Goal: Task Accomplishment & Management: Complete application form

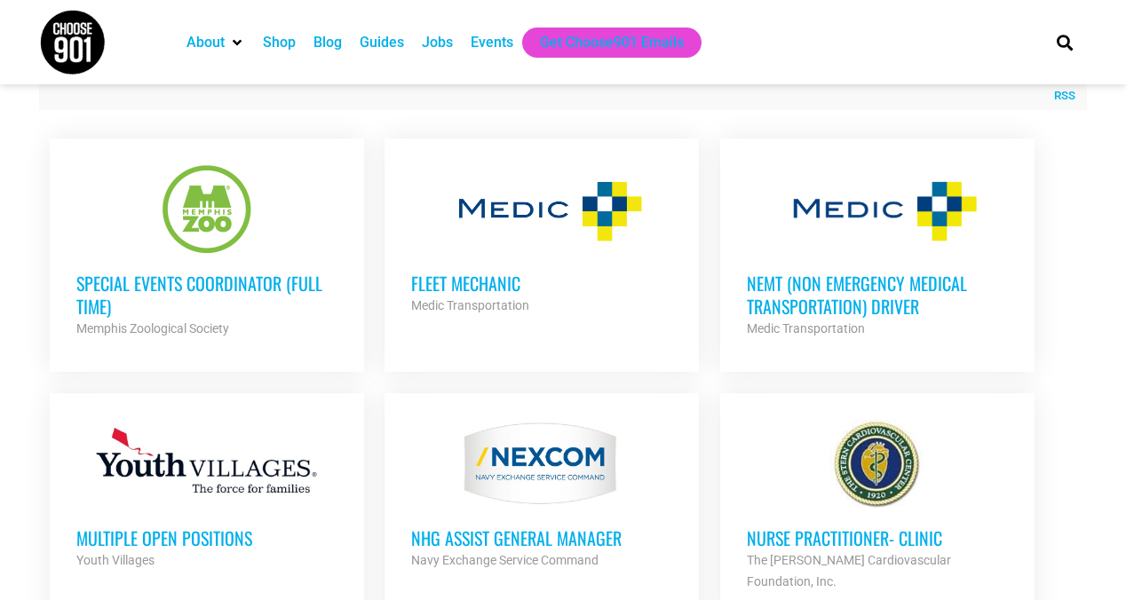
scroll to position [678, 0]
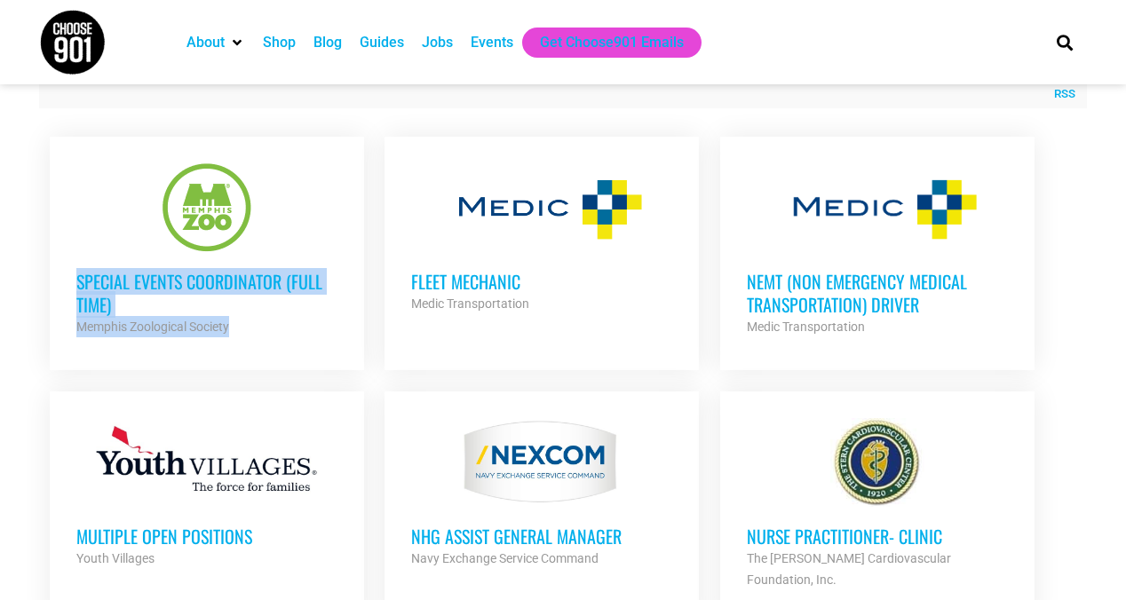
click at [236, 310] on h3 "Special Events Coordinator (Full Time)" at bounding box center [206, 293] width 261 height 46
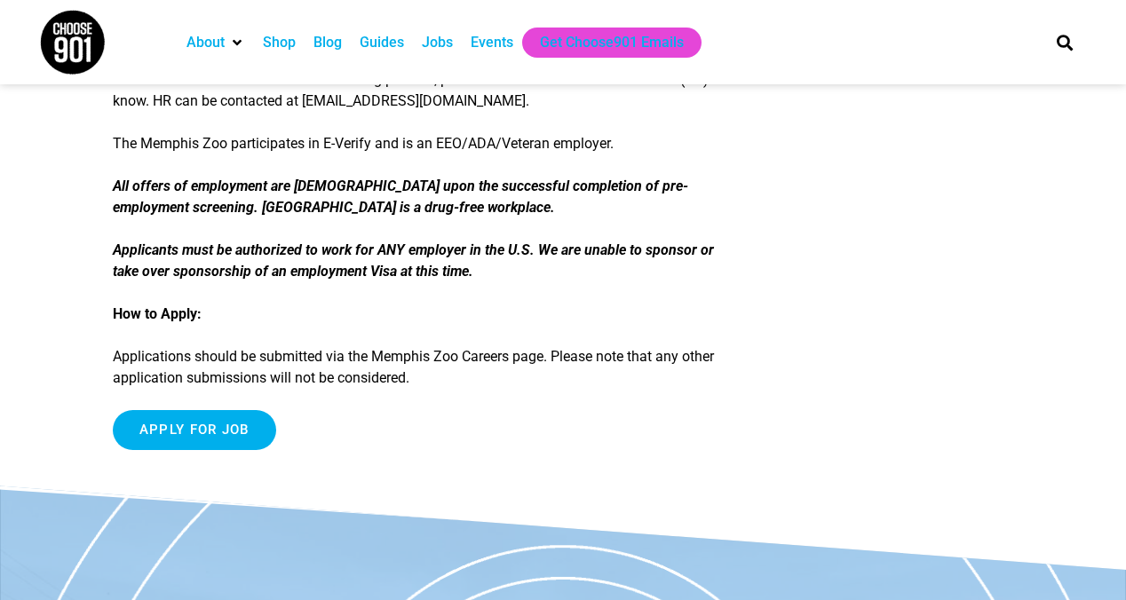
scroll to position [3224, 0]
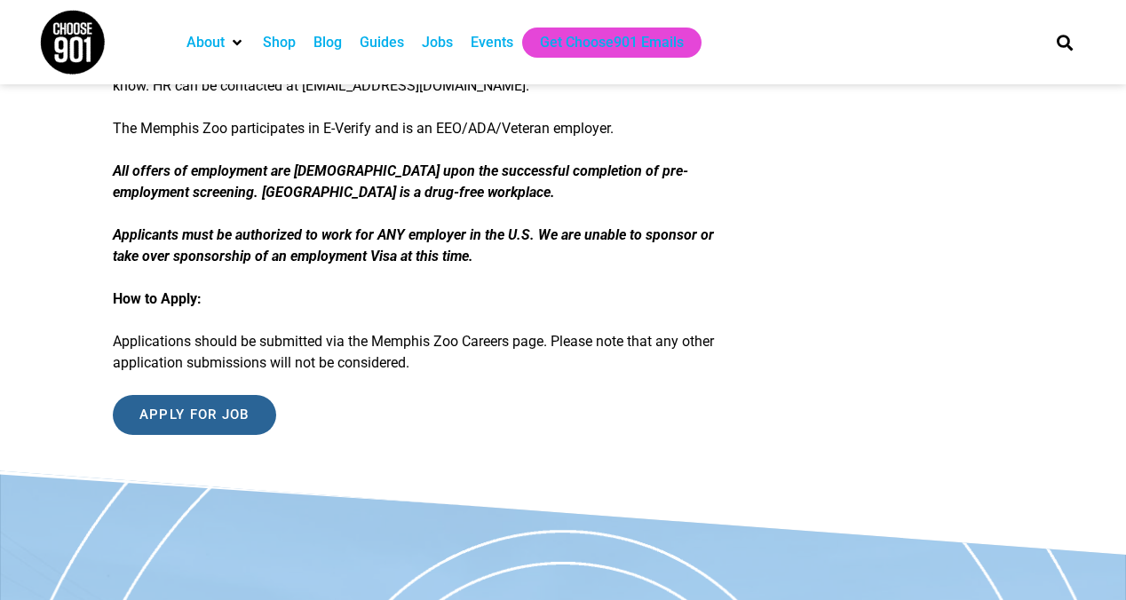
click at [220, 435] on input "Apply for job" at bounding box center [194, 415] width 163 height 40
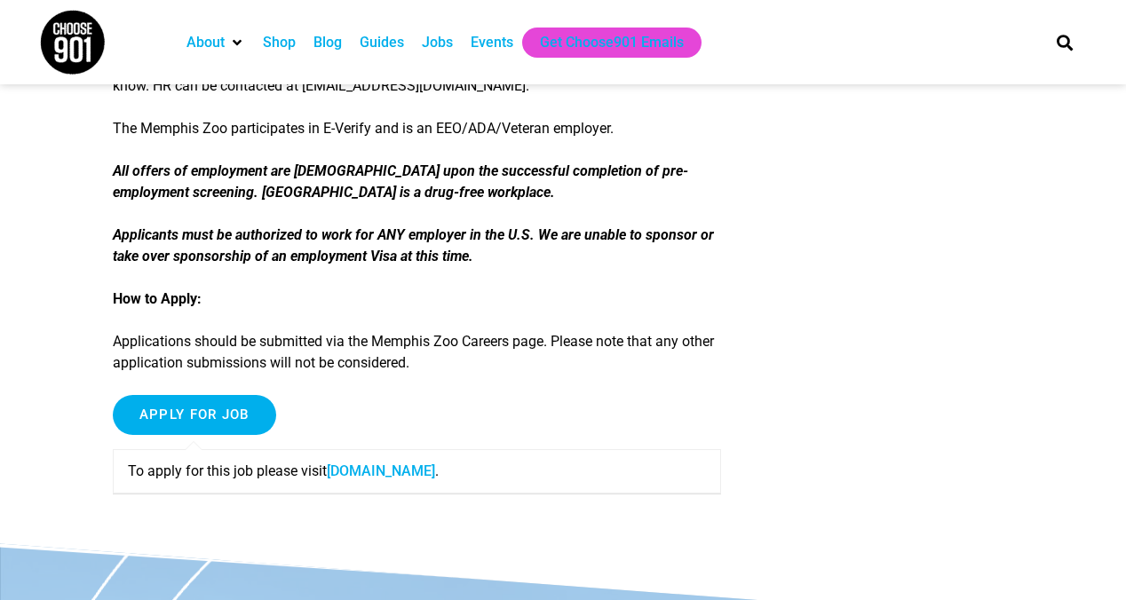
click at [379, 480] on link "[DOMAIN_NAME]" at bounding box center [381, 471] width 108 height 17
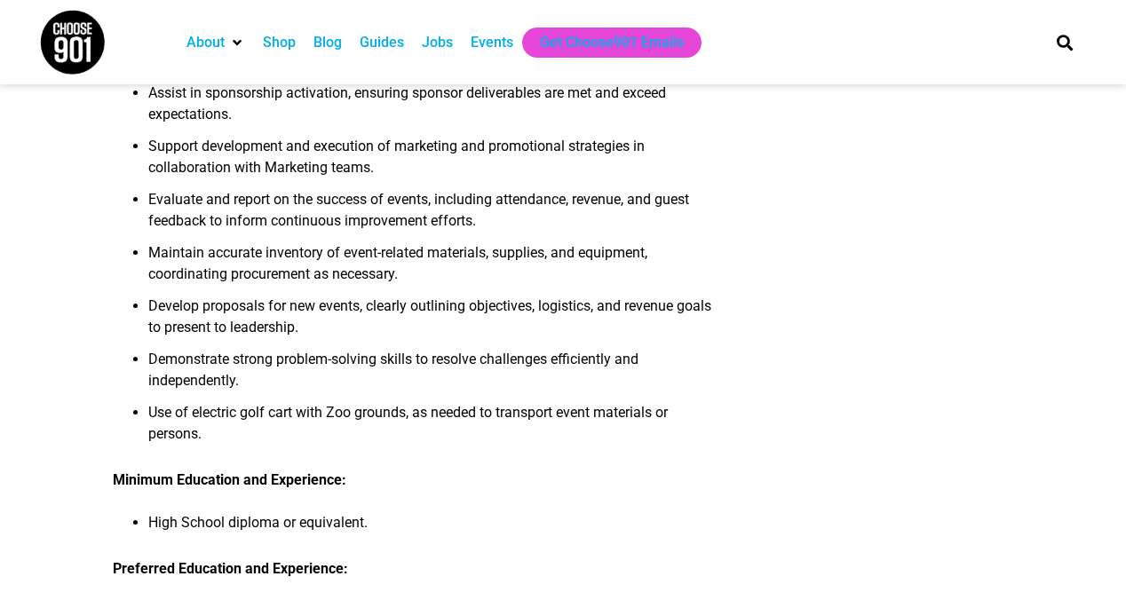
scroll to position [595, 0]
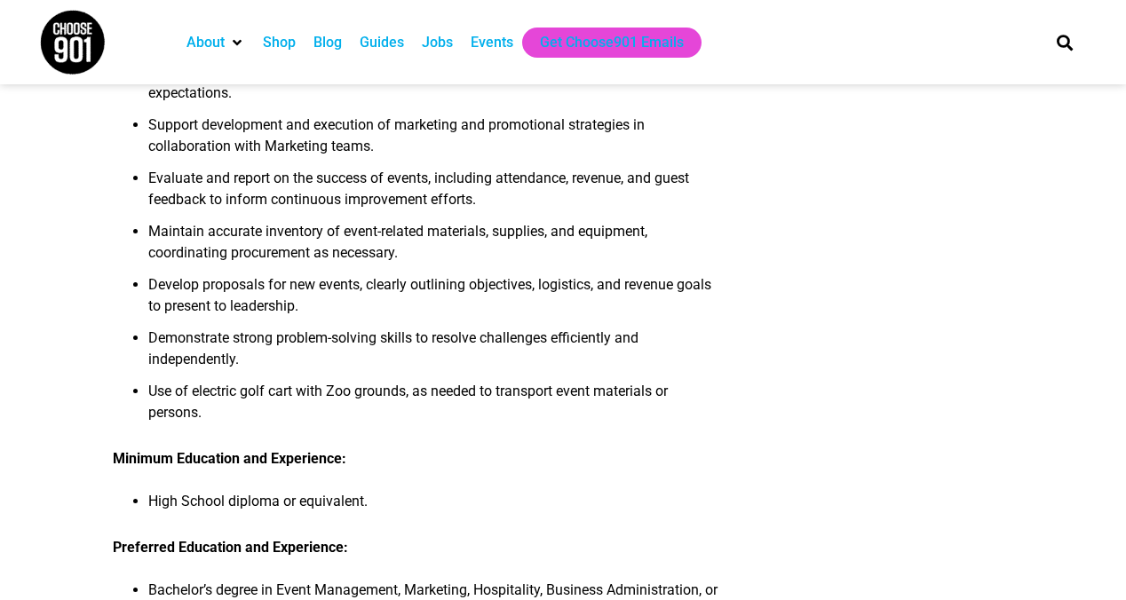
click at [228, 115] on li "Assist in sponsorship activation, ensuring sponsor deliverables are met and exc…" at bounding box center [434, 87] width 573 height 53
click at [229, 168] on li "Support development and execution of marketing and promotional strategies in co…" at bounding box center [434, 141] width 573 height 53
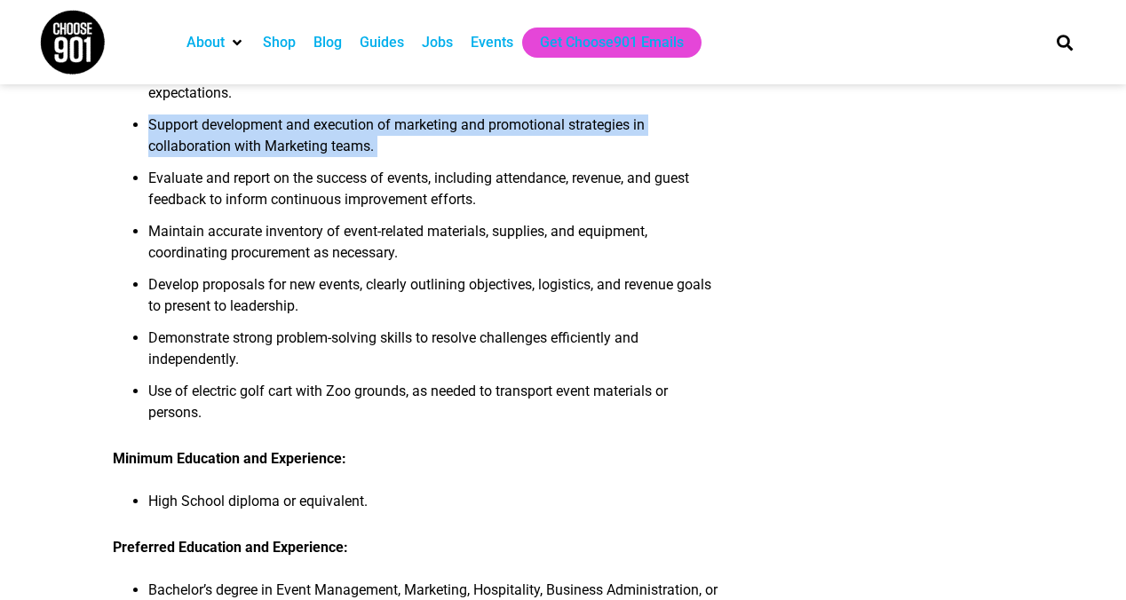
click at [229, 168] on li "Support development and execution of marketing and promotional strategies in co…" at bounding box center [434, 141] width 573 height 53
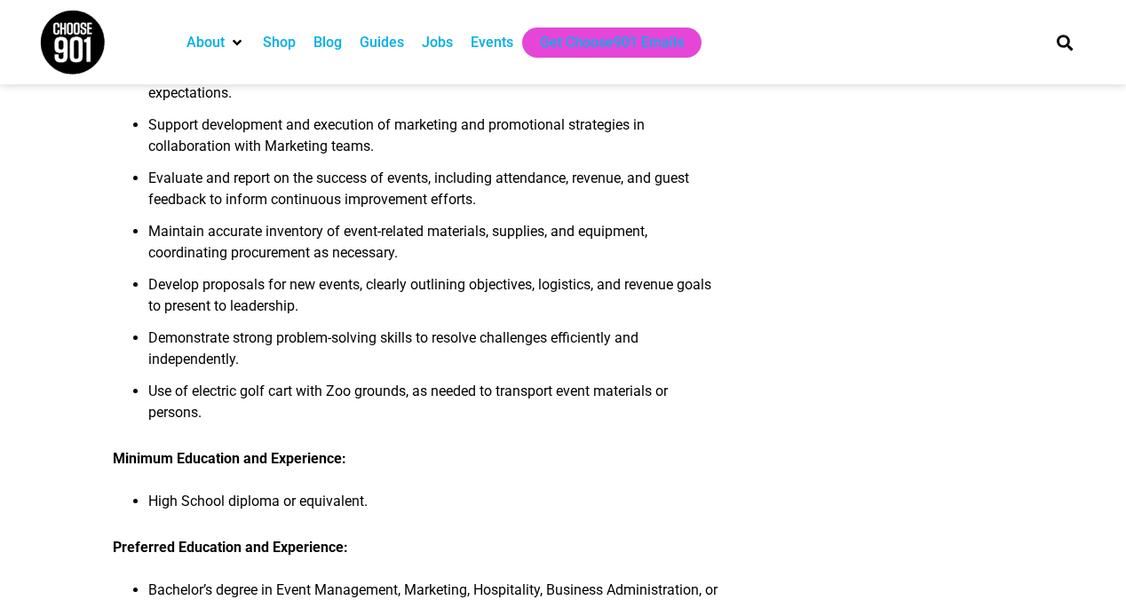
click at [227, 221] on li "Evaluate and report on the success of events, including attendance, revenue, an…" at bounding box center [434, 194] width 573 height 53
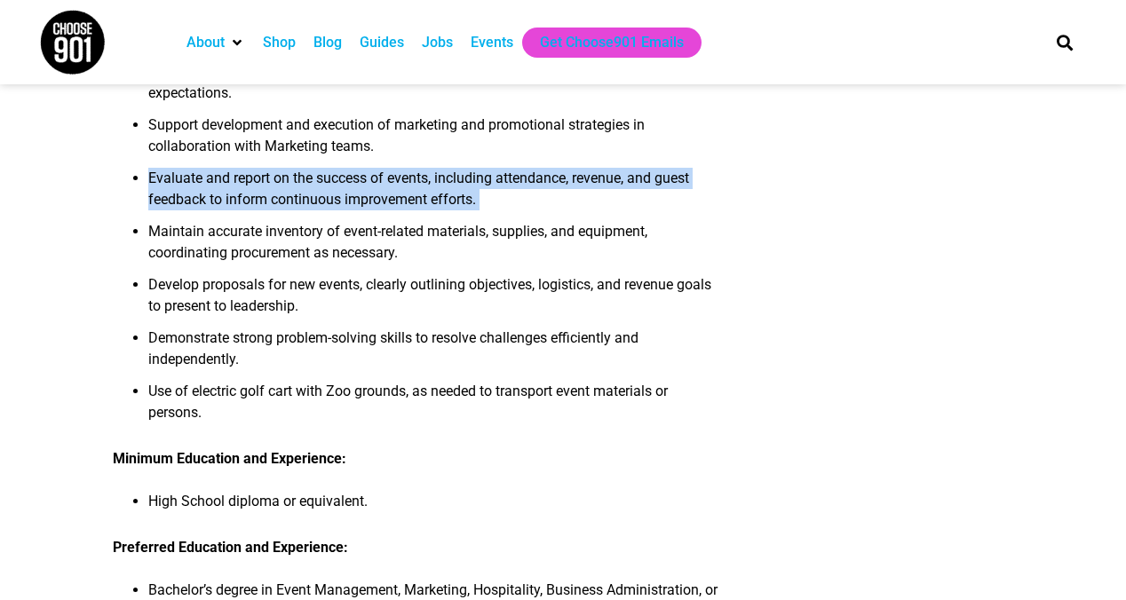
click at [227, 221] on li "Evaluate and report on the success of events, including attendance, revenue, an…" at bounding box center [434, 194] width 573 height 53
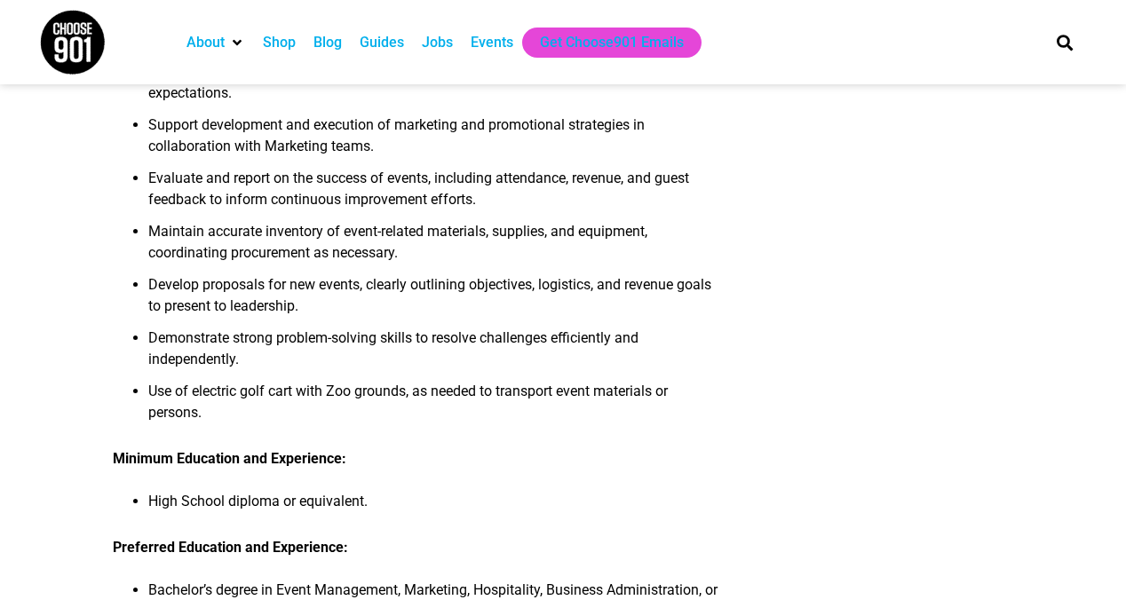
click at [228, 274] on li "Maintain accurate inventory of event-related materials, supplies, and equipment…" at bounding box center [434, 247] width 573 height 53
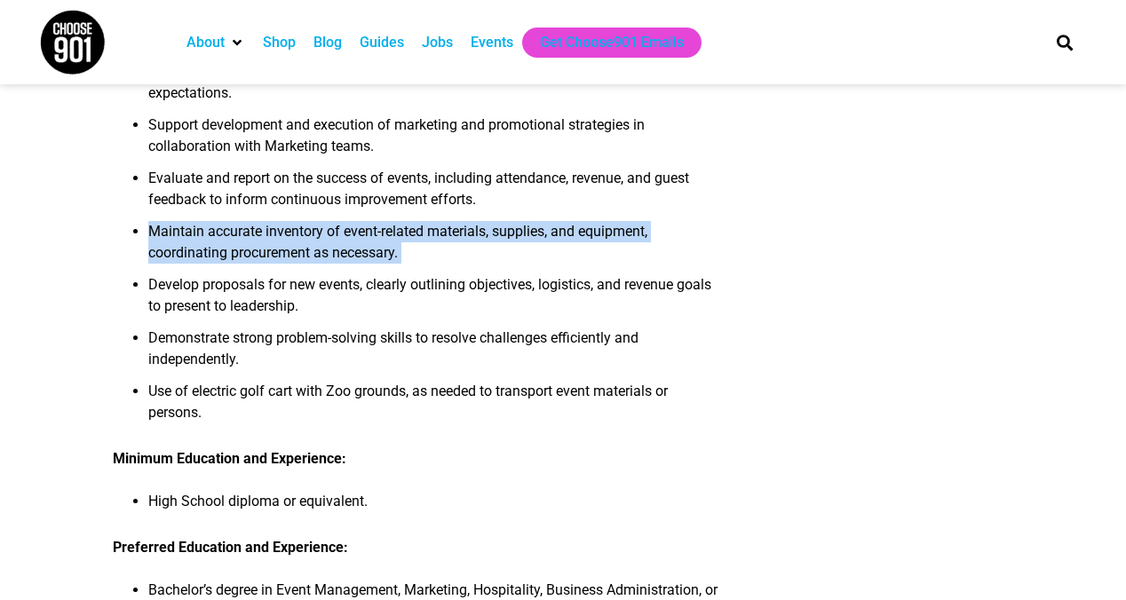
click at [228, 274] on li "Maintain accurate inventory of event-related materials, supplies, and equipment…" at bounding box center [434, 247] width 573 height 53
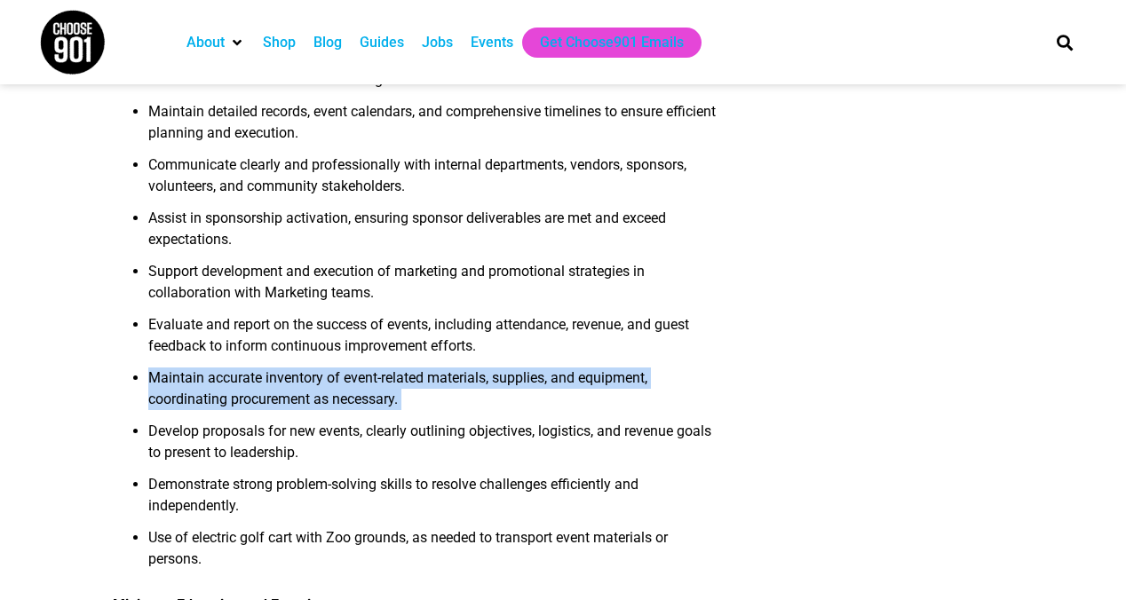
scroll to position [451, 0]
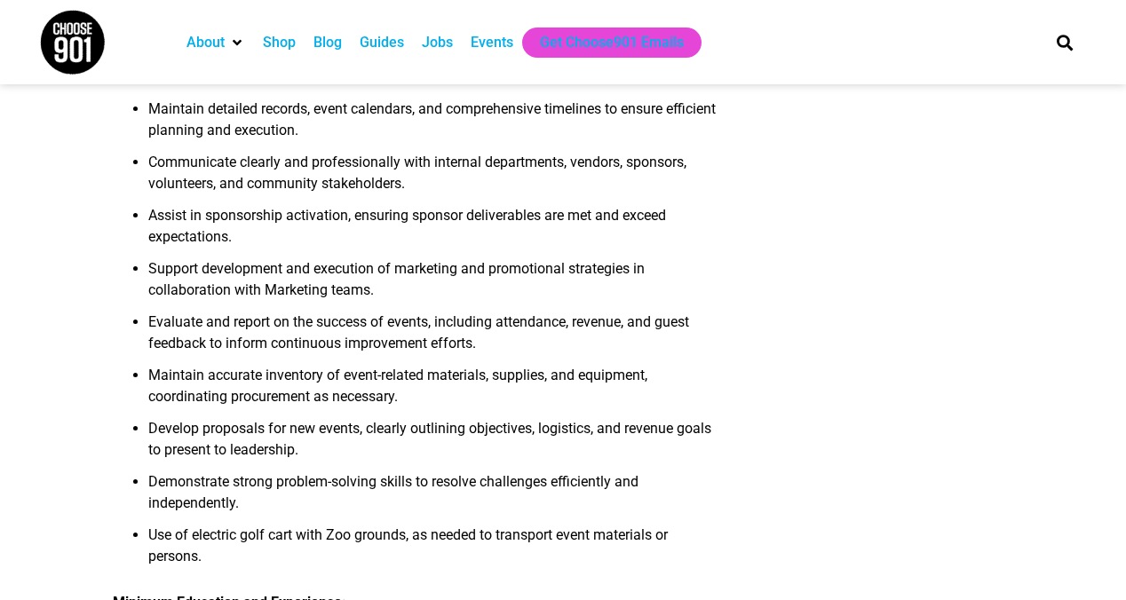
click at [213, 258] on li "Assist in sponsorship activation, ensuring sponsor deliverables are met and exc…" at bounding box center [434, 231] width 573 height 53
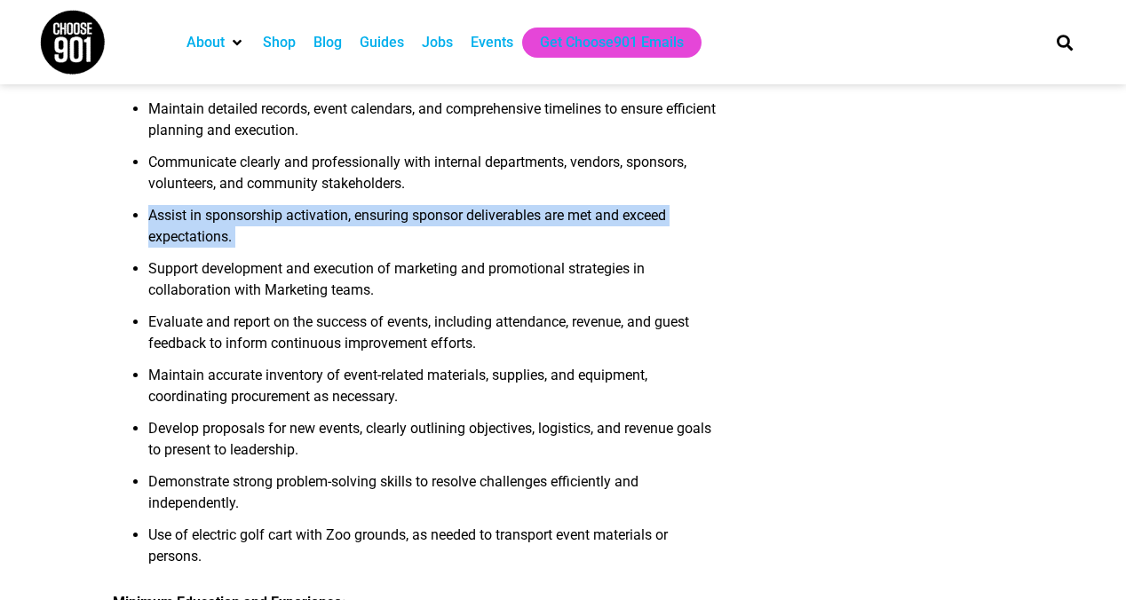
click at [213, 258] on li "Assist in sponsorship activation, ensuring sponsor deliverables are met and exc…" at bounding box center [434, 231] width 573 height 53
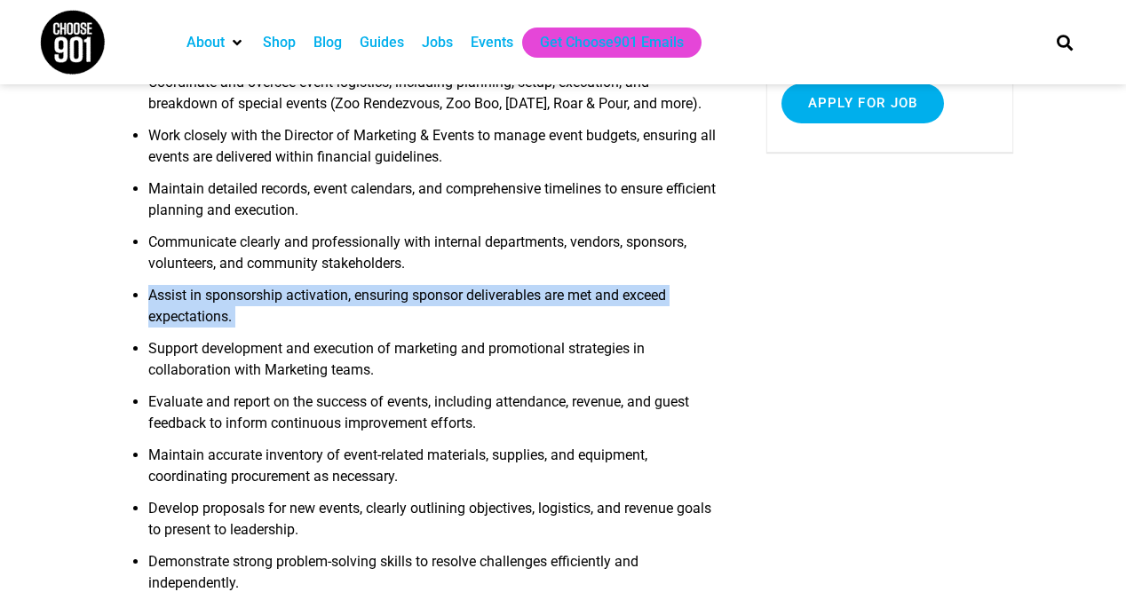
scroll to position [335, 0]
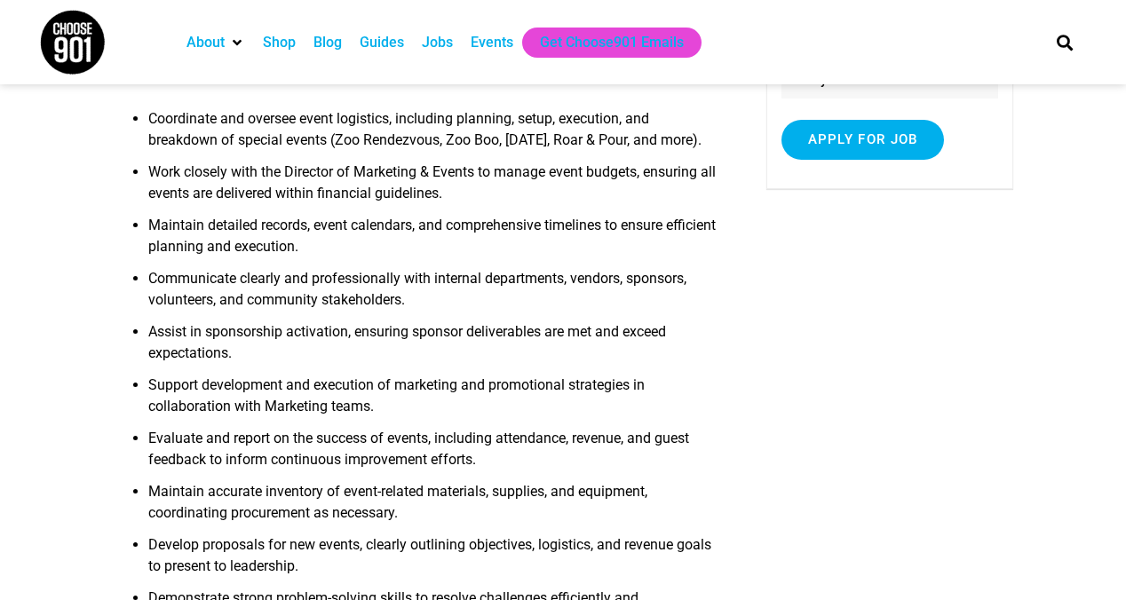
click at [288, 322] on li "Communicate clearly and professionally with internal departments, vendors, spon…" at bounding box center [434, 294] width 573 height 53
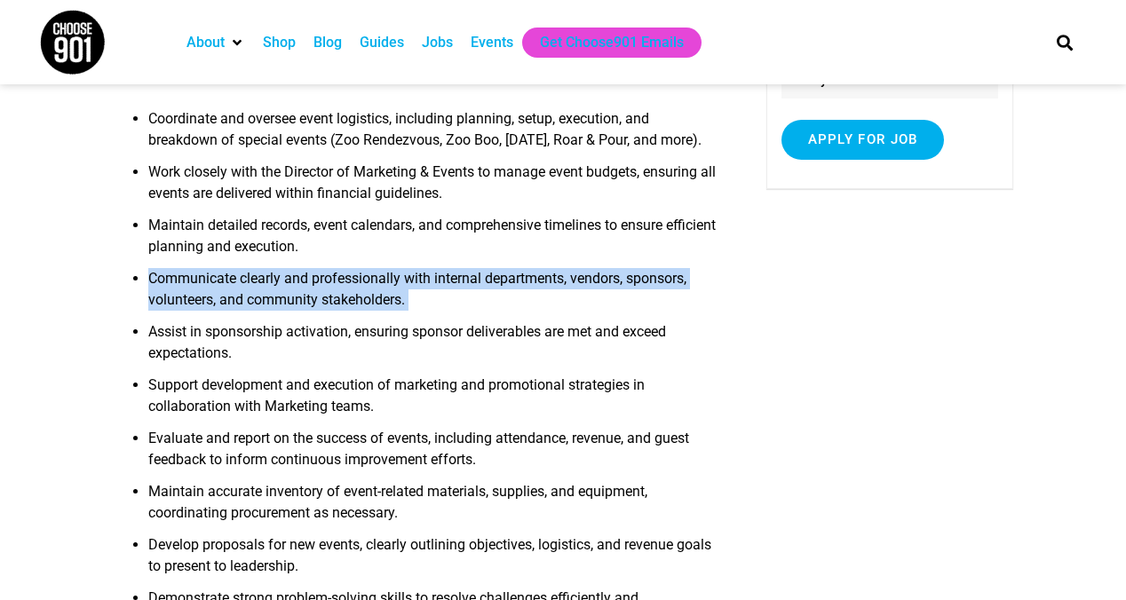
click at [288, 322] on li "Communicate clearly and professionally with internal departments, vendors, spon…" at bounding box center [434, 294] width 573 height 53
